Goal: Book appointment/travel/reservation

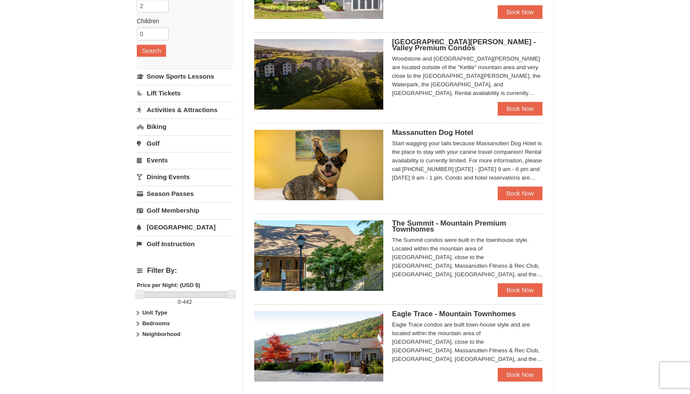
scroll to position [172, 0]
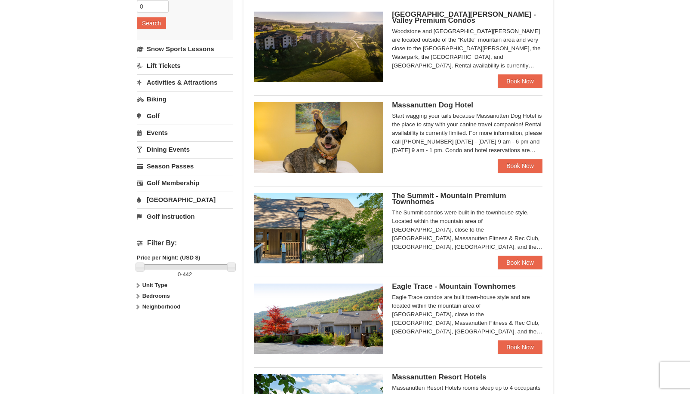
click at [161, 85] on link "Activities & Attractions" at bounding box center [185, 82] width 96 height 16
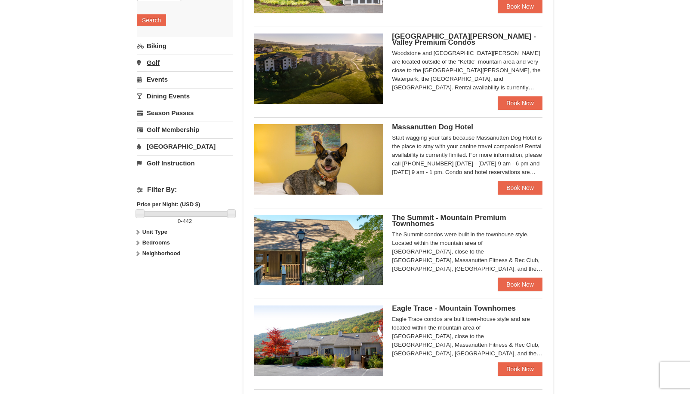
scroll to position [86, 0]
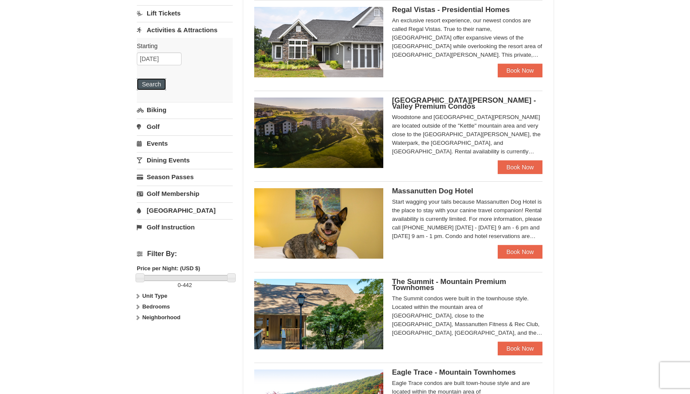
click at [154, 86] on button "Search" at bounding box center [151, 84] width 29 height 12
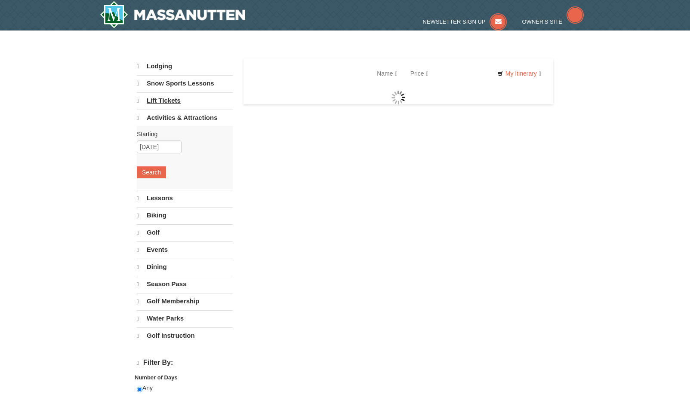
select select "9"
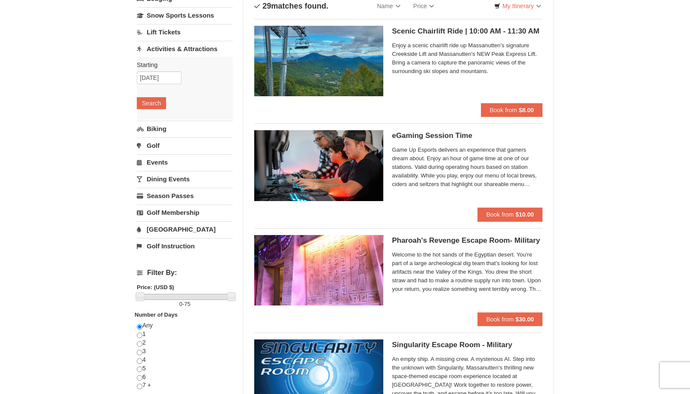
scroll to position [37, 0]
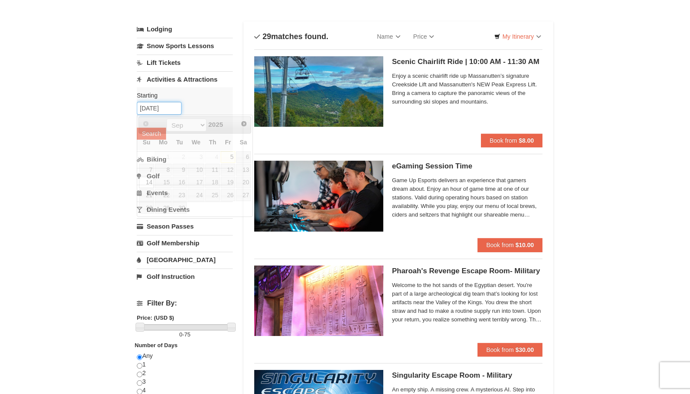
click at [157, 111] on input "[DATE]" at bounding box center [159, 108] width 45 height 13
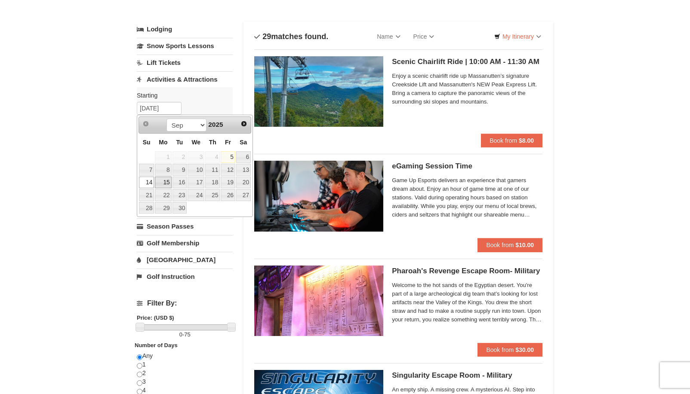
click at [166, 184] on link "15" at bounding box center [163, 183] width 16 height 12
type input "09/15/2025"
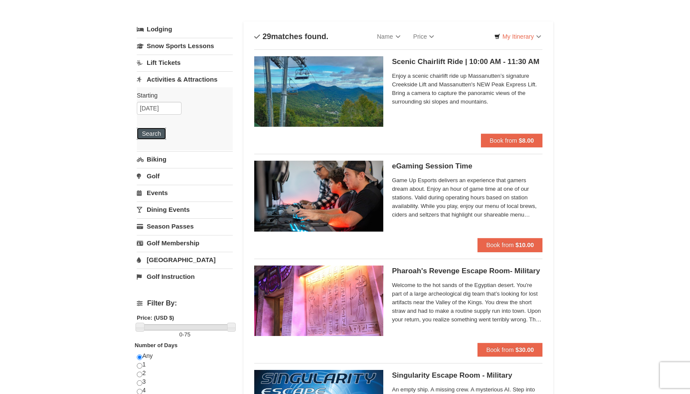
click at [149, 133] on button "Search" at bounding box center [151, 134] width 29 height 12
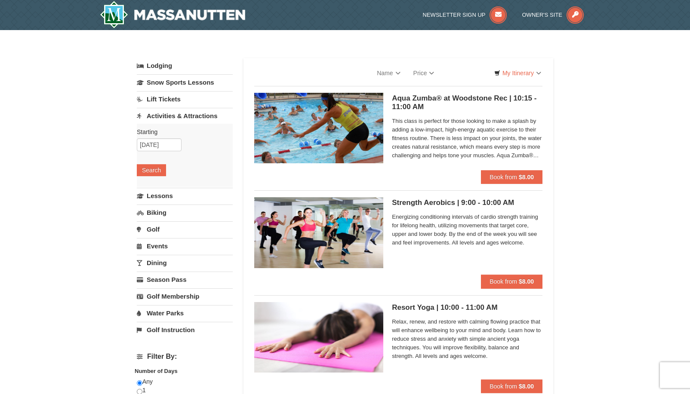
select select "9"
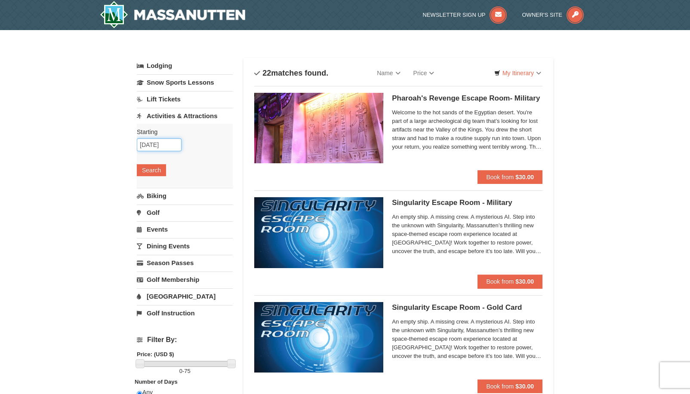
click at [170, 147] on input "[DATE]" at bounding box center [159, 144] width 45 height 13
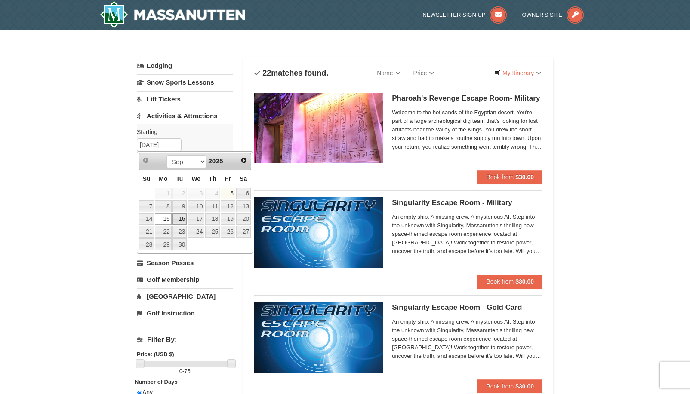
click at [182, 220] on link "16" at bounding box center [179, 219] width 15 height 12
type input "[DATE]"
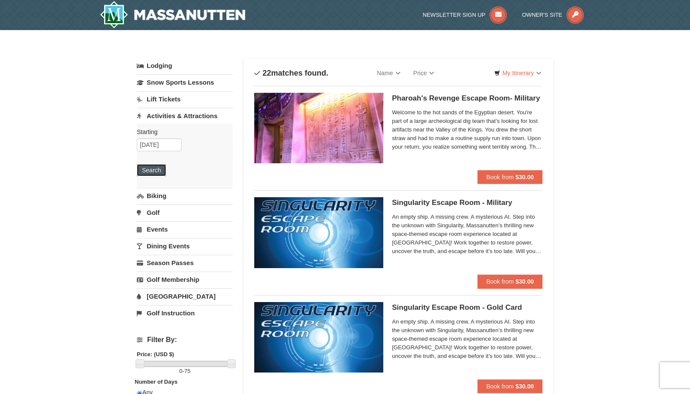
click at [157, 169] on button "Search" at bounding box center [151, 170] width 29 height 12
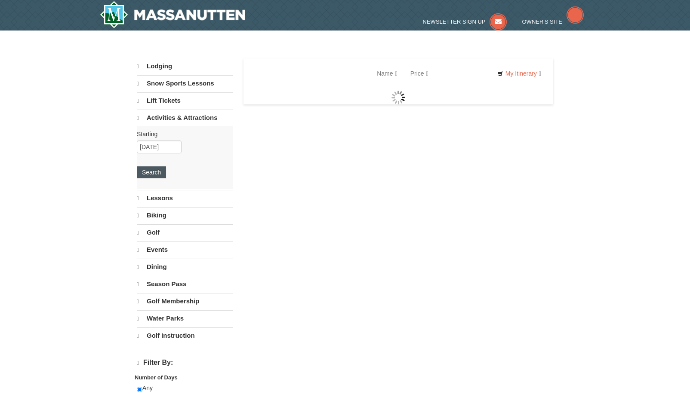
select select "9"
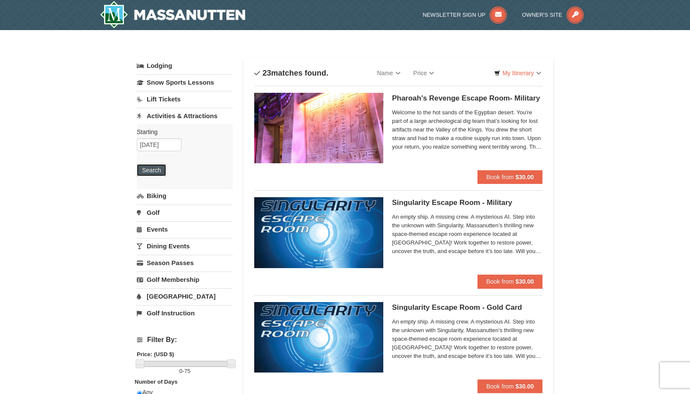
click at [160, 171] on button "Search" at bounding box center [151, 170] width 29 height 12
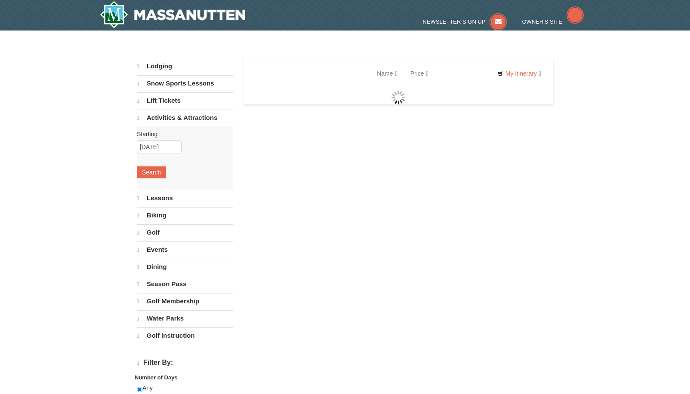
select select "9"
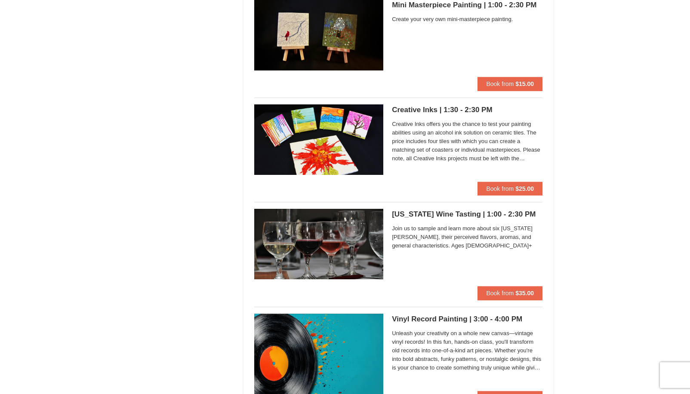
scroll to position [1908, 0]
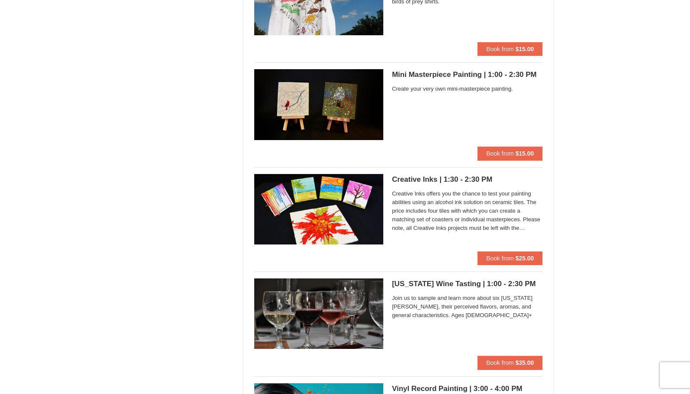
click at [409, 283] on h5 "Virginia Wine Tasting | 1:00 - 2:30 PM Massanutten Classes and Workshops" at bounding box center [467, 284] width 151 height 9
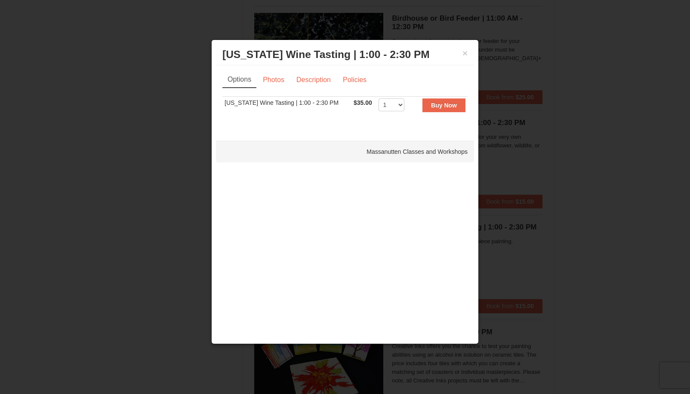
scroll to position [1736, 0]
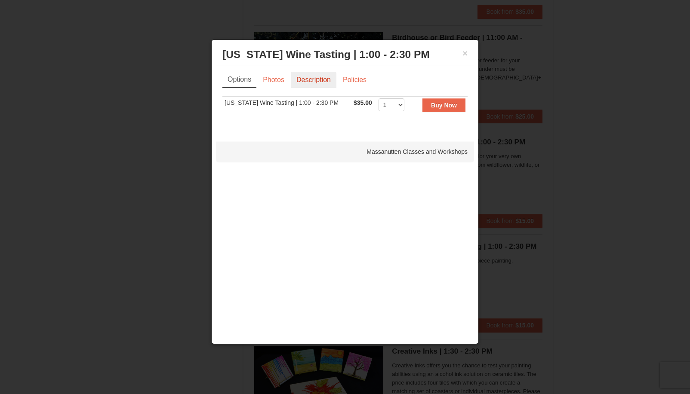
click at [303, 81] on link "Description" at bounding box center [314, 80] width 46 height 16
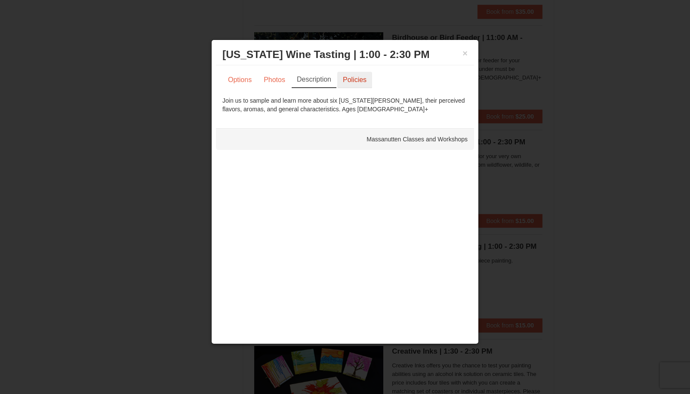
click at [343, 79] on link "Policies" at bounding box center [354, 80] width 35 height 16
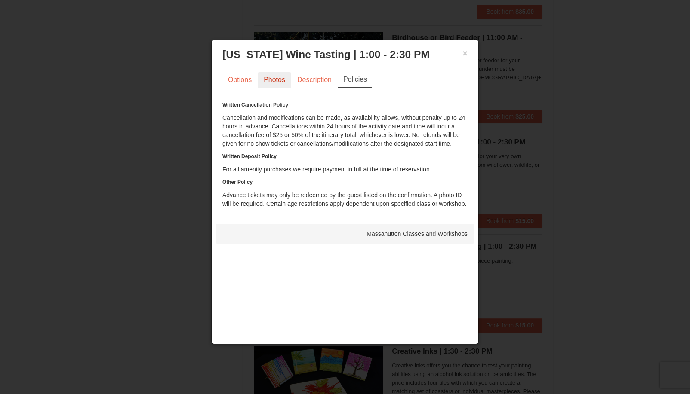
click at [274, 81] on link "Photos" at bounding box center [274, 80] width 33 height 16
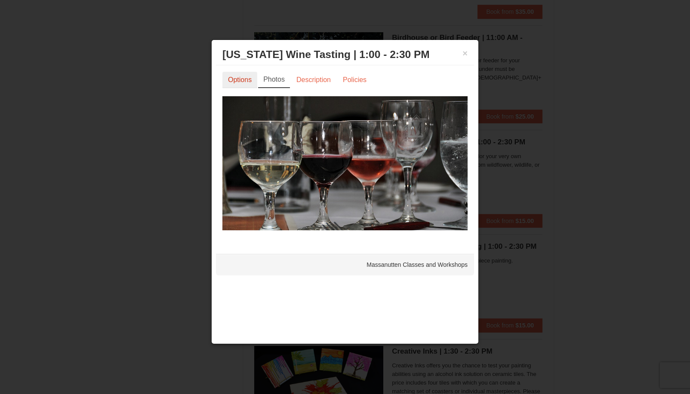
click at [247, 82] on link "Options" at bounding box center [239, 80] width 35 height 16
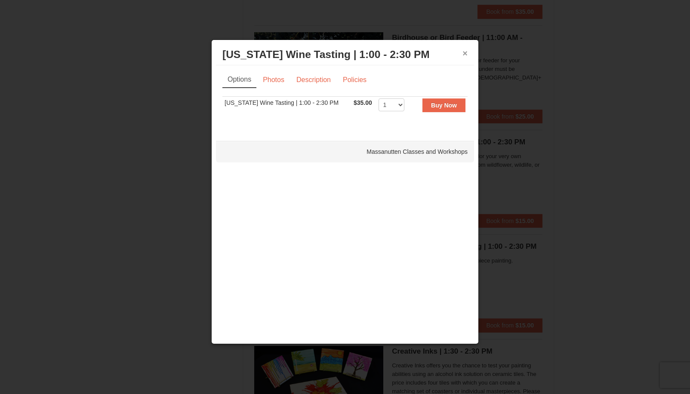
click at [464, 52] on button "×" at bounding box center [464, 53] width 5 height 9
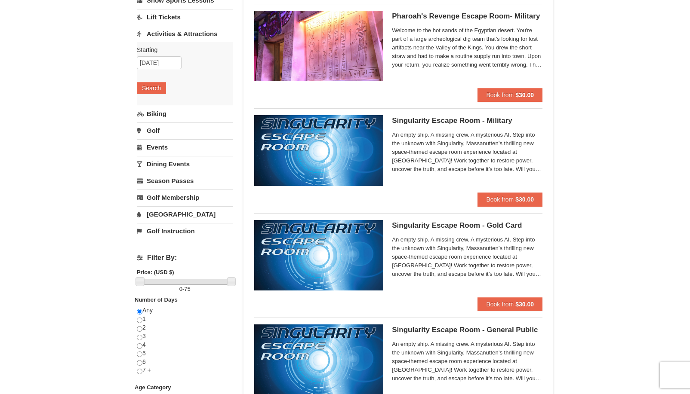
scroll to position [30, 0]
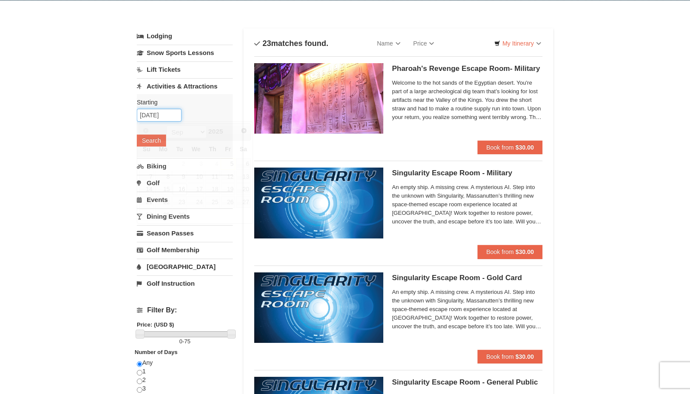
click at [149, 116] on input "[DATE]" at bounding box center [159, 115] width 45 height 13
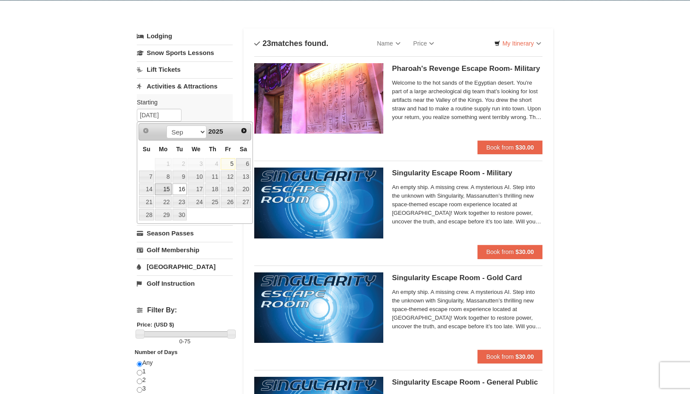
click at [160, 188] on link "15" at bounding box center [163, 190] width 16 height 12
type input "[DATE]"
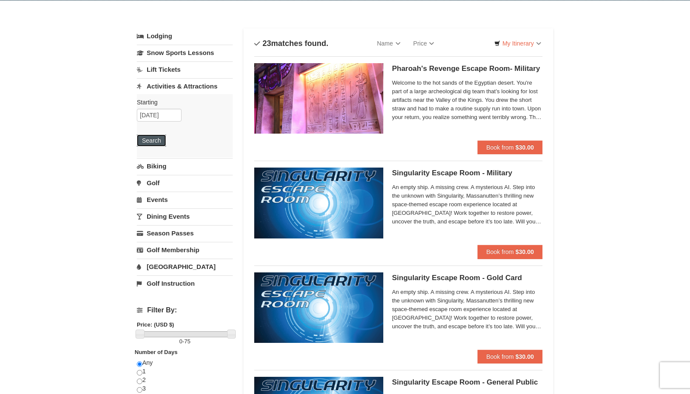
click at [149, 139] on button "Search" at bounding box center [151, 141] width 29 height 12
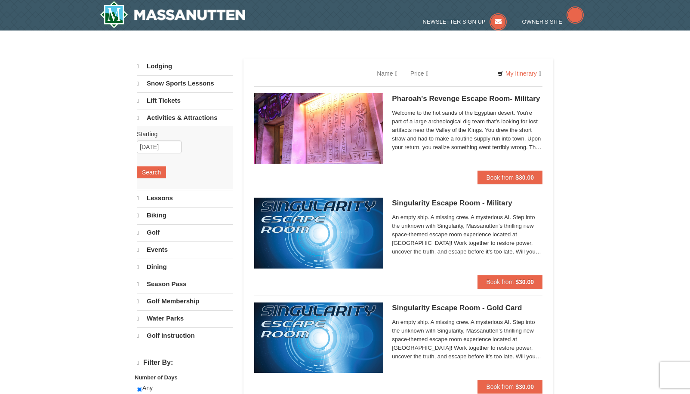
select select "9"
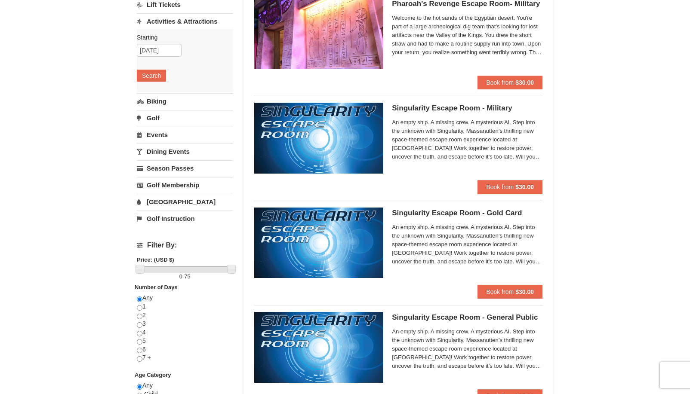
scroll to position [86, 0]
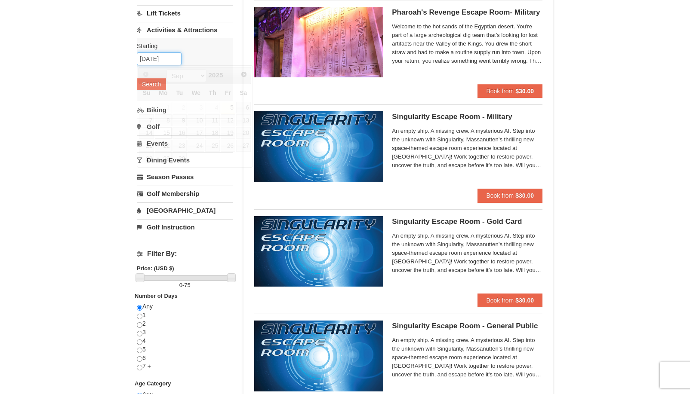
click at [163, 59] on input "09/15/2025" at bounding box center [159, 58] width 45 height 13
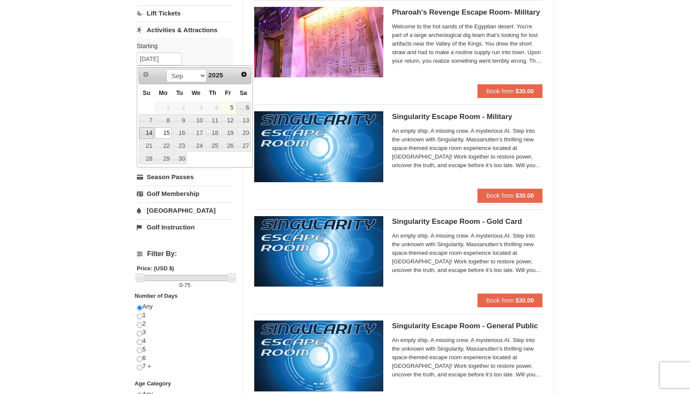
click at [150, 132] on link "14" at bounding box center [146, 133] width 15 height 12
type input "[DATE]"
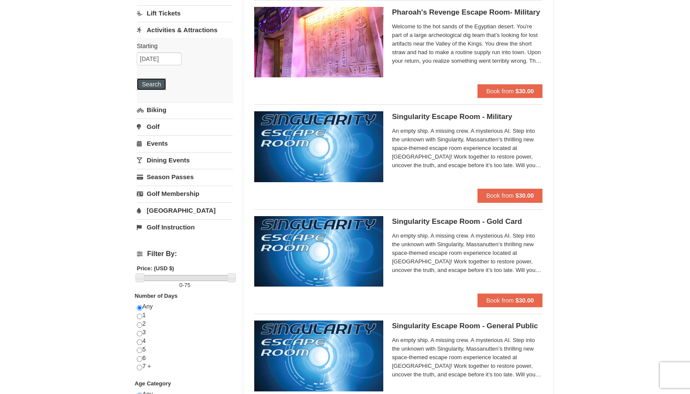
click at [157, 83] on button "Search" at bounding box center [151, 84] width 29 height 12
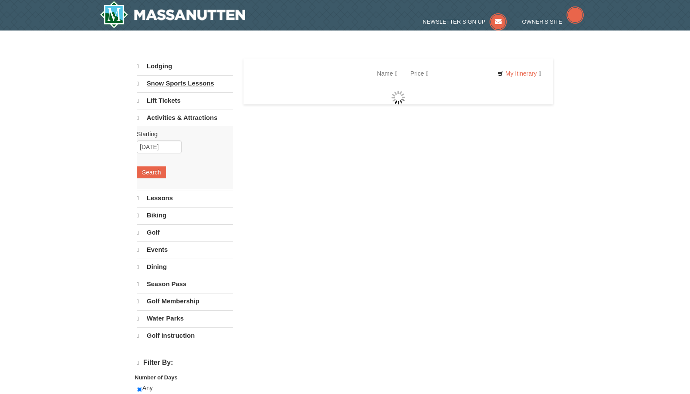
select select "9"
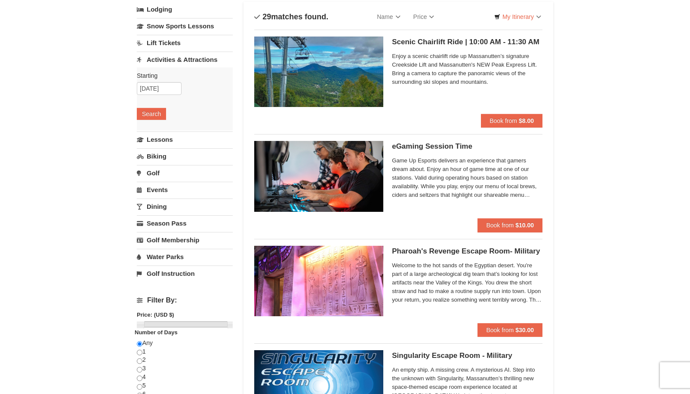
select select "9"
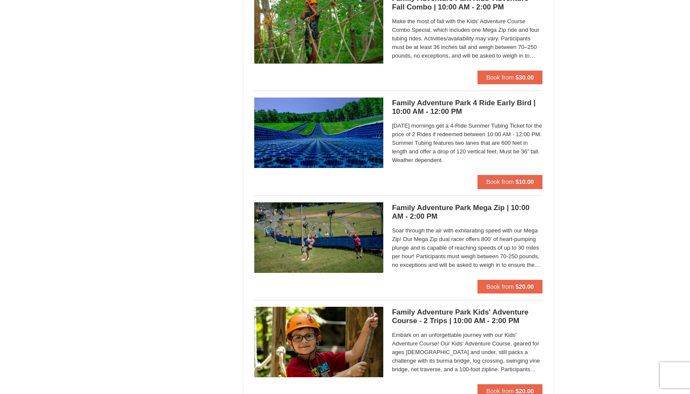
scroll to position [2064, 0]
